Goal: Find specific page/section: Find specific page/section

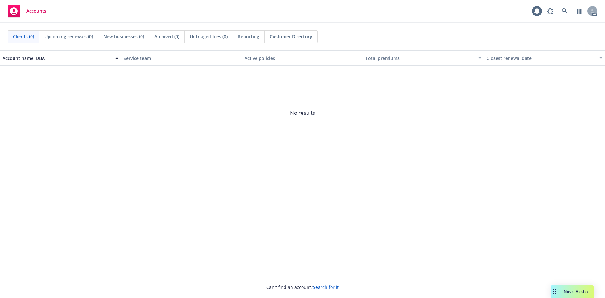
click at [567, 14] on link at bounding box center [565, 11] width 13 height 13
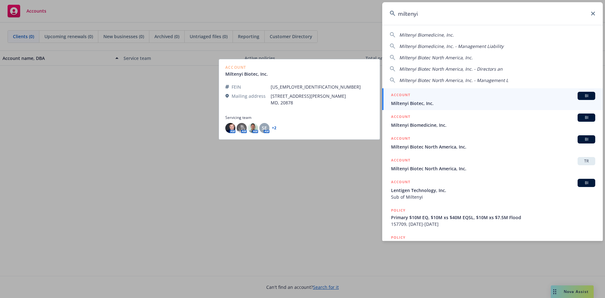
type input "miltenyi"
click at [436, 102] on span "Miltenyi Biotec, Inc." at bounding box center [493, 103] width 204 height 7
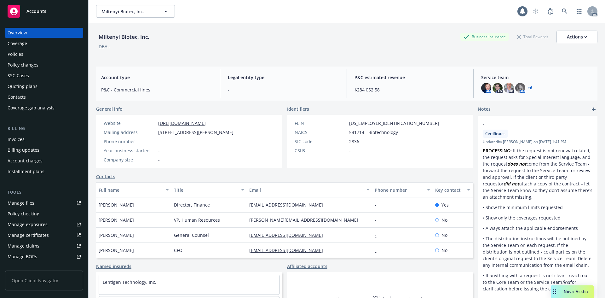
click at [47, 136] on div "Invoices" at bounding box center [44, 139] width 73 height 10
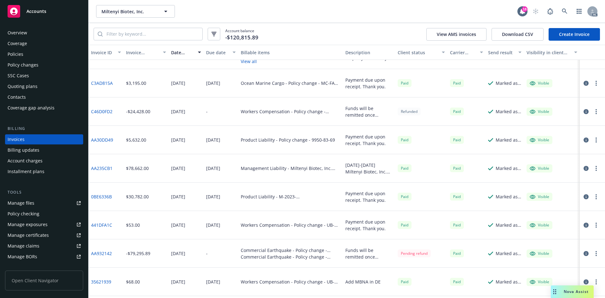
scroll to position [221, 0]
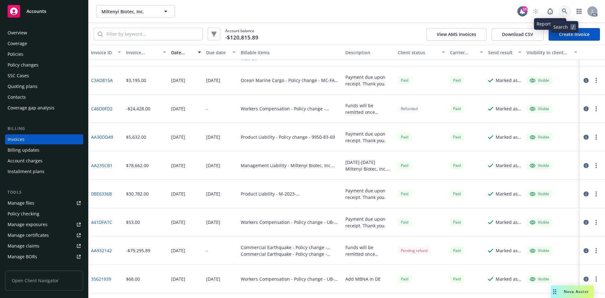
click at [562, 9] on icon at bounding box center [565, 12] width 6 height 6
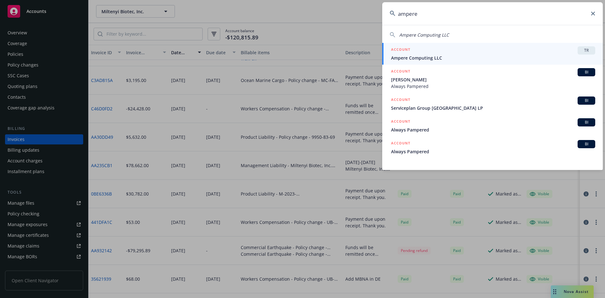
type input "ampere"
click at [593, 13] on icon at bounding box center [593, 14] width 4 height 4
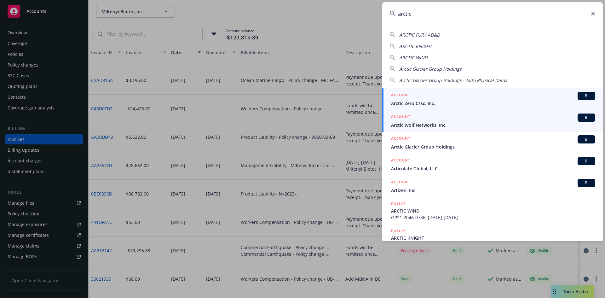
type input "arctic"
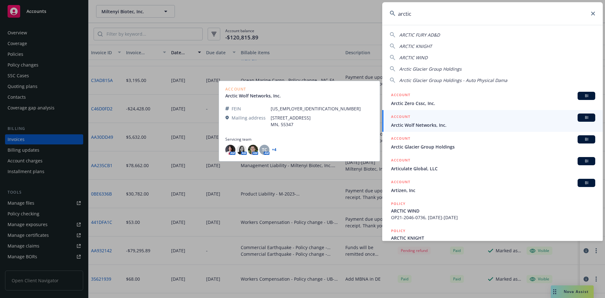
click at [422, 124] on span "Arctic Wolf Networks, Inc." at bounding box center [493, 125] width 204 height 7
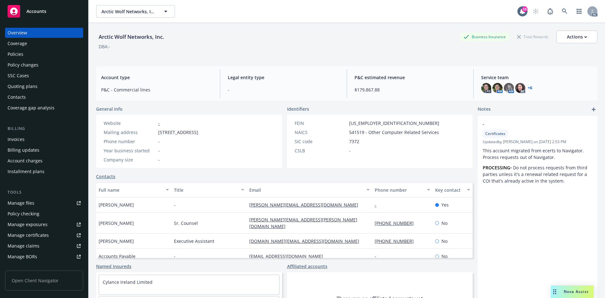
click at [60, 135] on div "Invoices" at bounding box center [44, 139] width 73 height 10
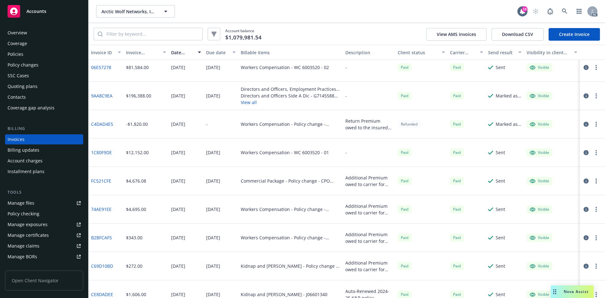
scroll to position [977, 0]
